Goal: Task Accomplishment & Management: Use online tool/utility

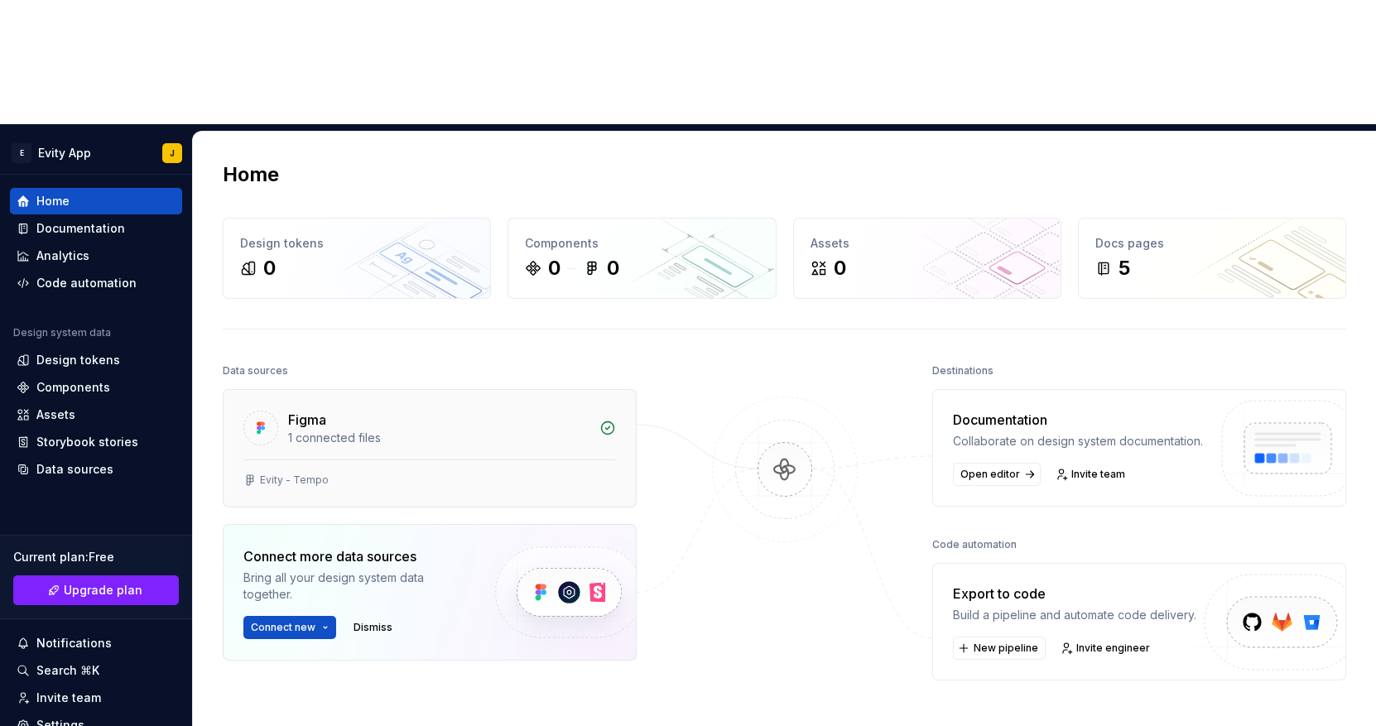
click at [290, 390] on div "Figma 1 connected files" at bounding box center [430, 425] width 412 height 70
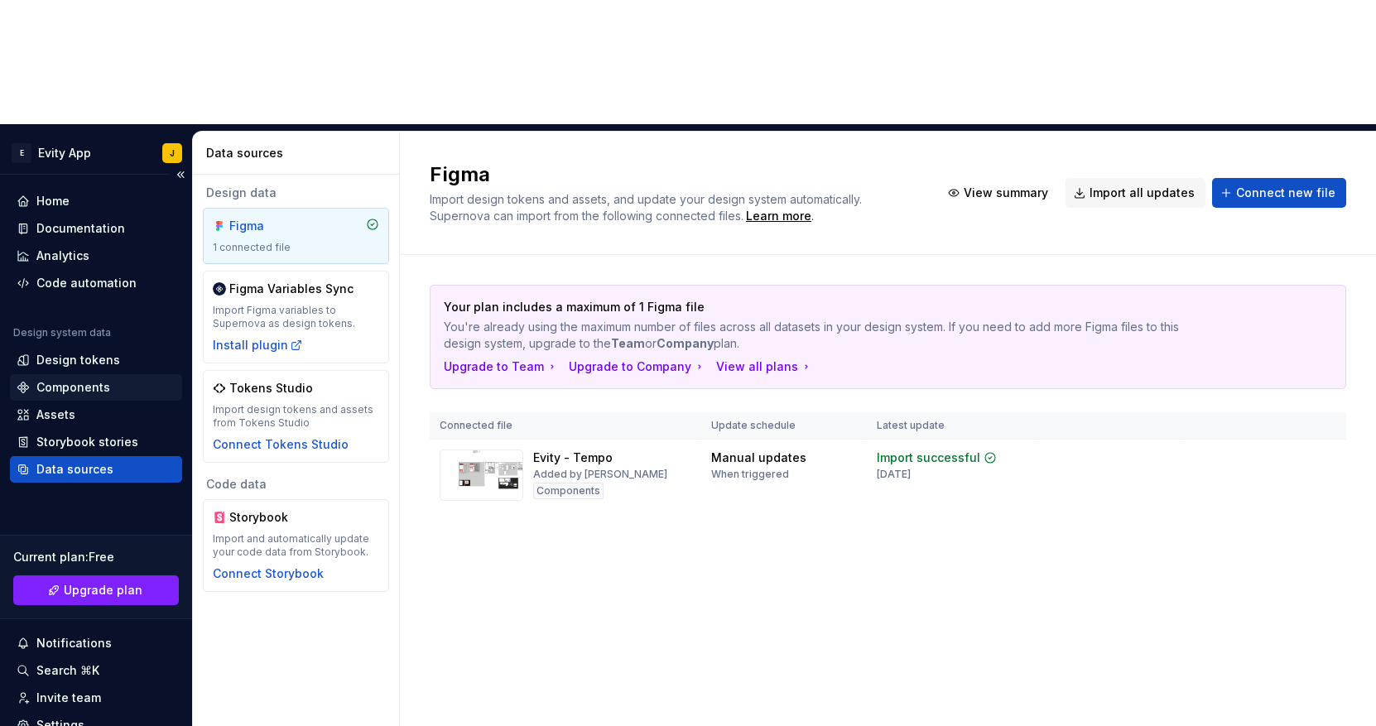
click at [42, 379] on div "Components" at bounding box center [73, 387] width 74 height 17
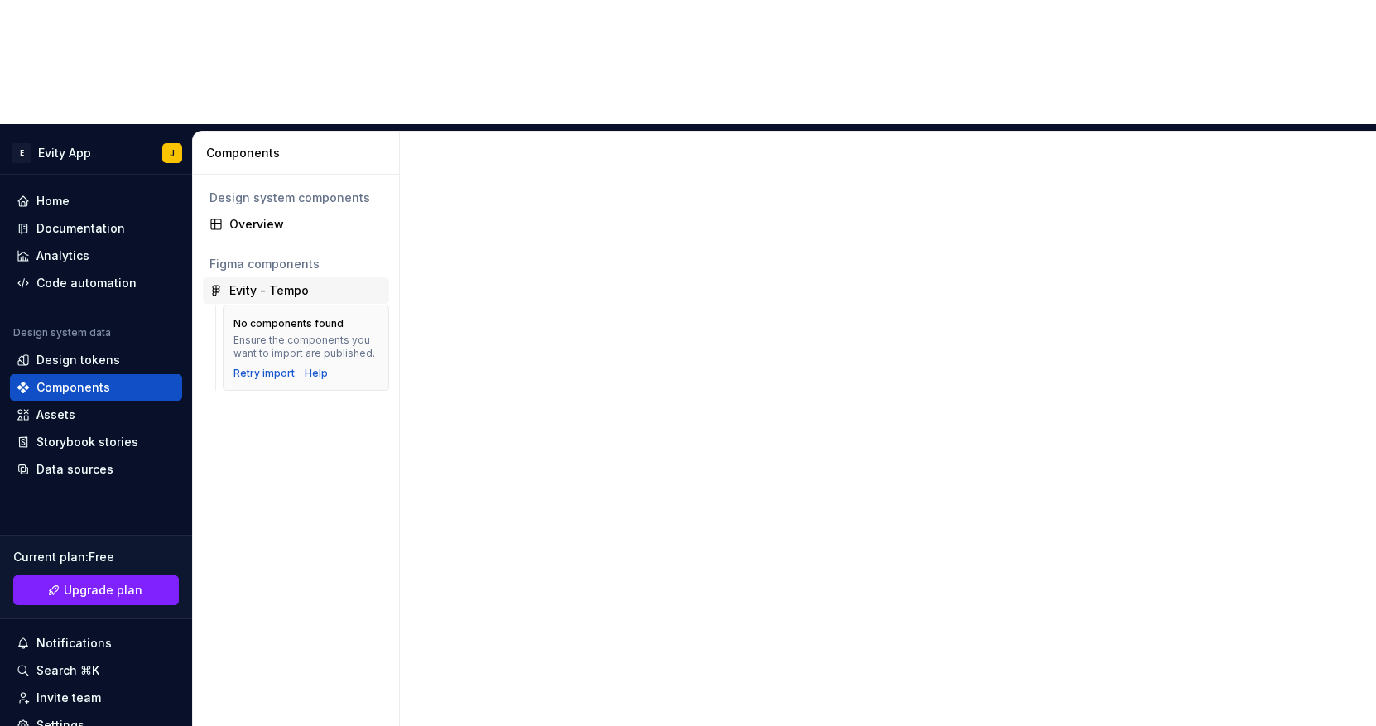
click at [248, 282] on div "Evity - Tempo" at bounding box center [268, 290] width 79 height 17
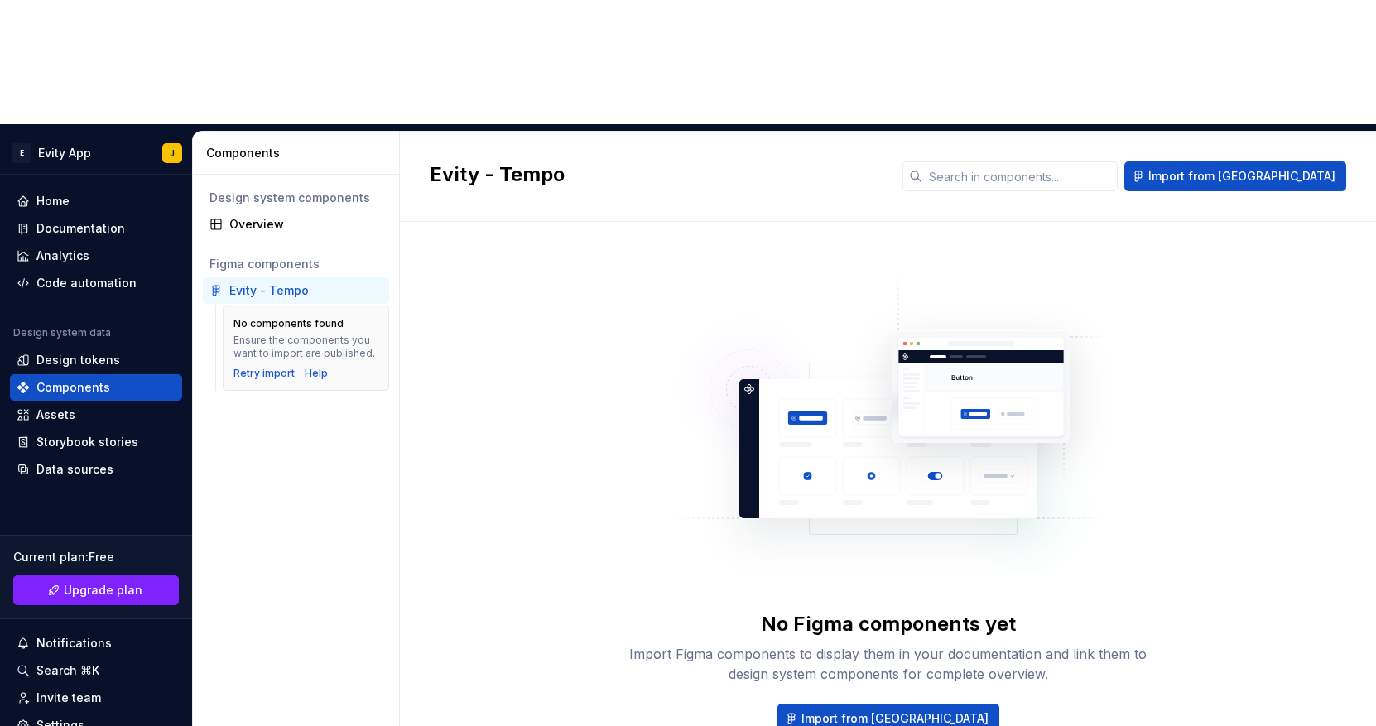
click at [248, 282] on div "Evity - Tempo" at bounding box center [268, 290] width 79 height 17
click at [860, 711] on span "Import from [GEOGRAPHIC_DATA]" at bounding box center [895, 719] width 187 height 17
click at [64, 193] on div "Home" at bounding box center [52, 201] width 33 height 17
